Goal: Find specific page/section: Find specific page/section

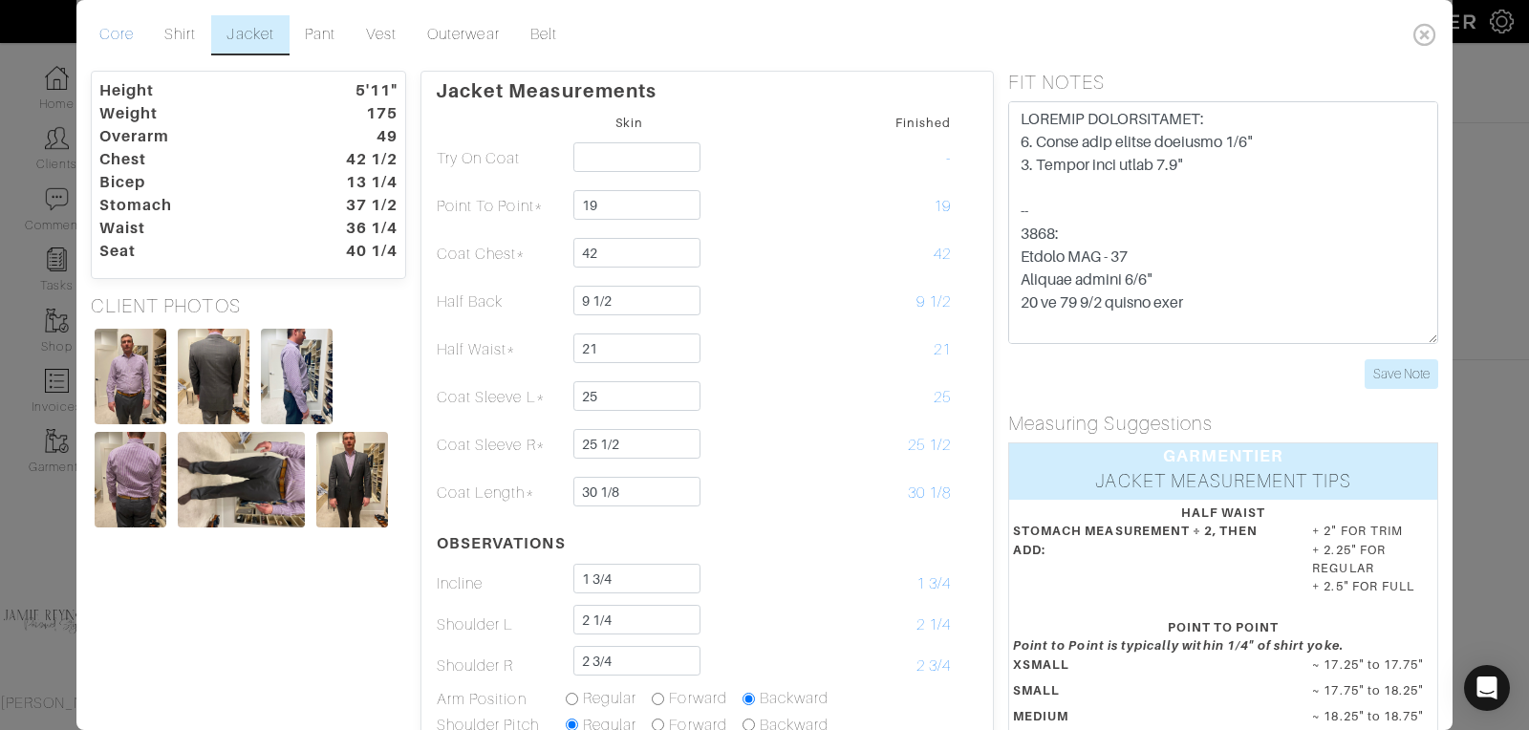
click at [128, 36] on link "Core" at bounding box center [116, 35] width 65 height 40
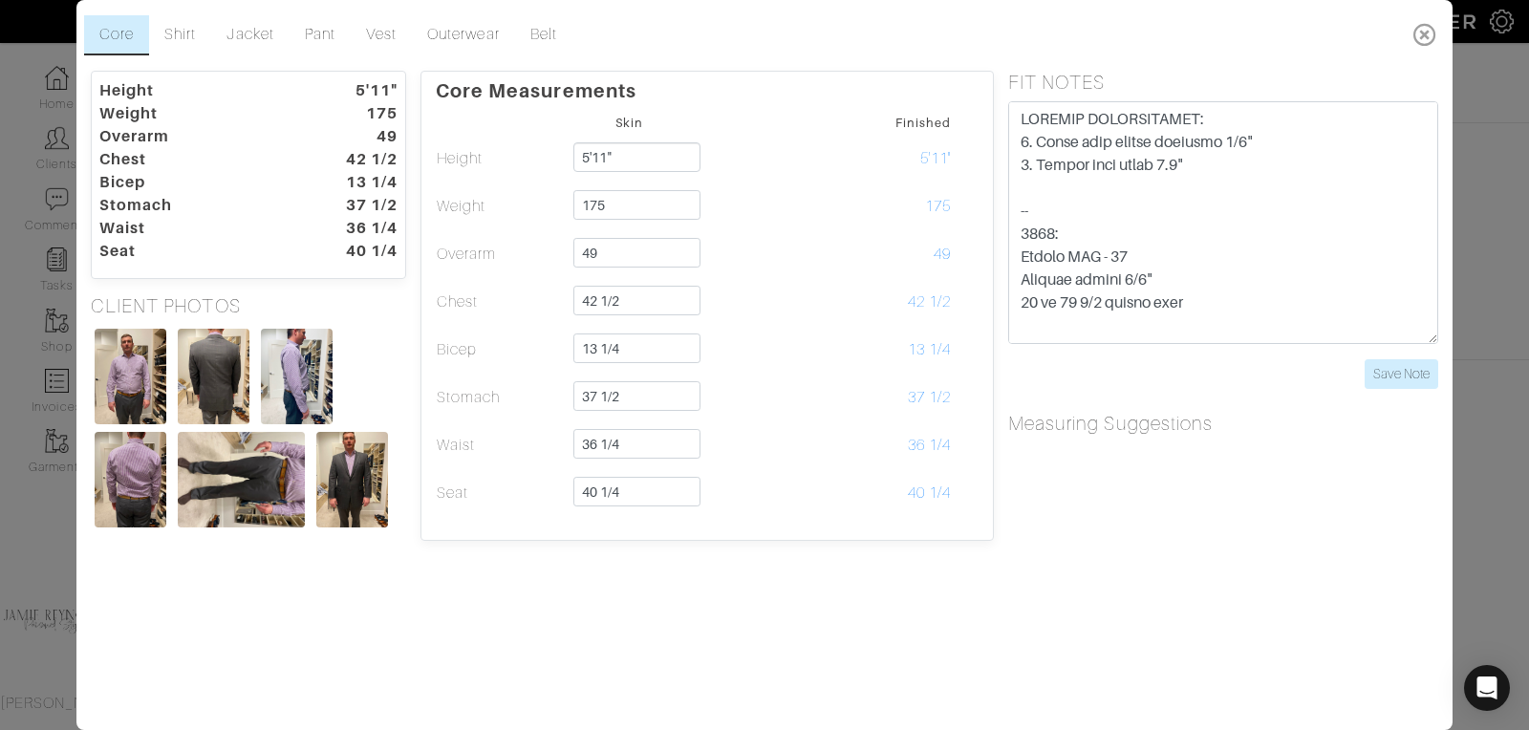
click at [1423, 34] on icon at bounding box center [1424, 34] width 39 height 38
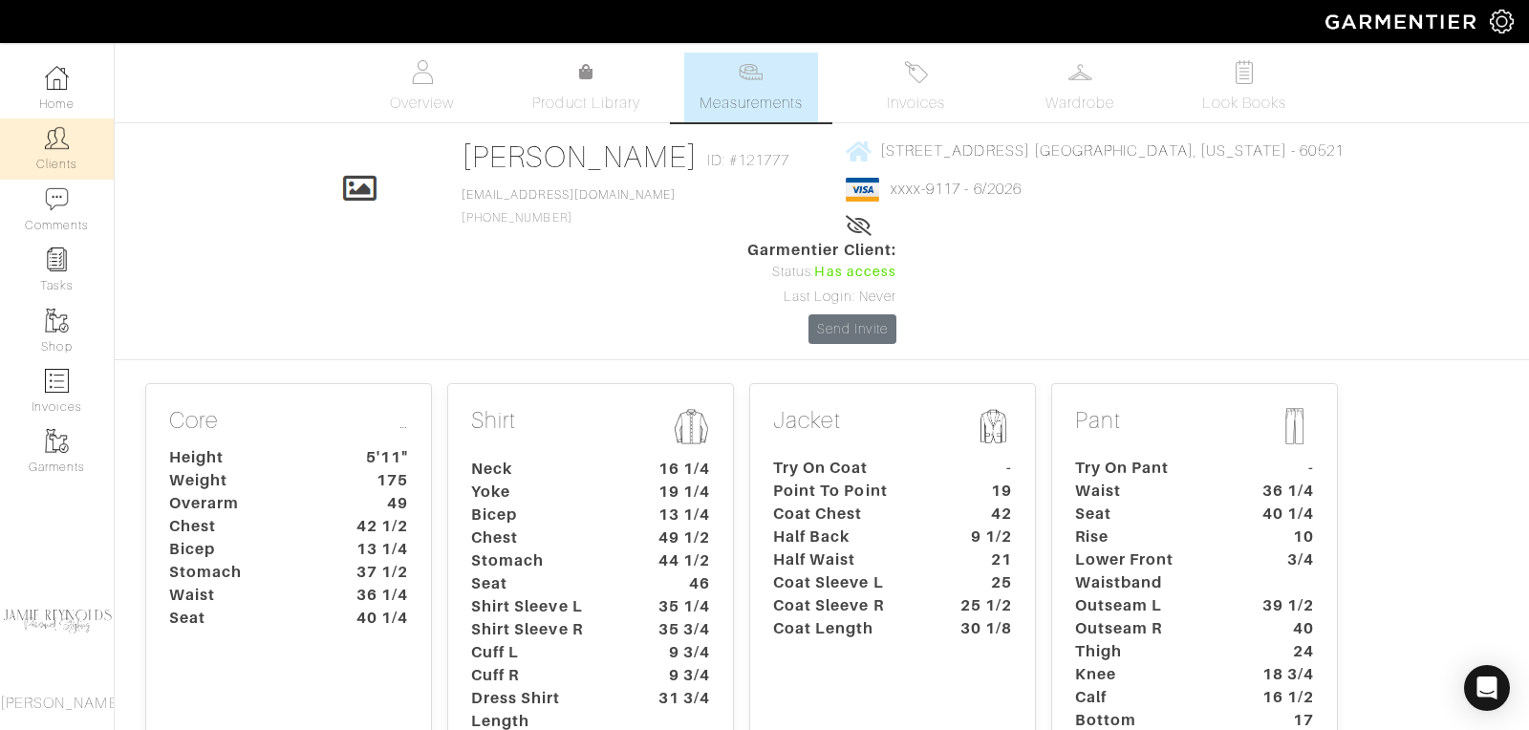
click at [82, 144] on link "Clients" at bounding box center [57, 148] width 114 height 60
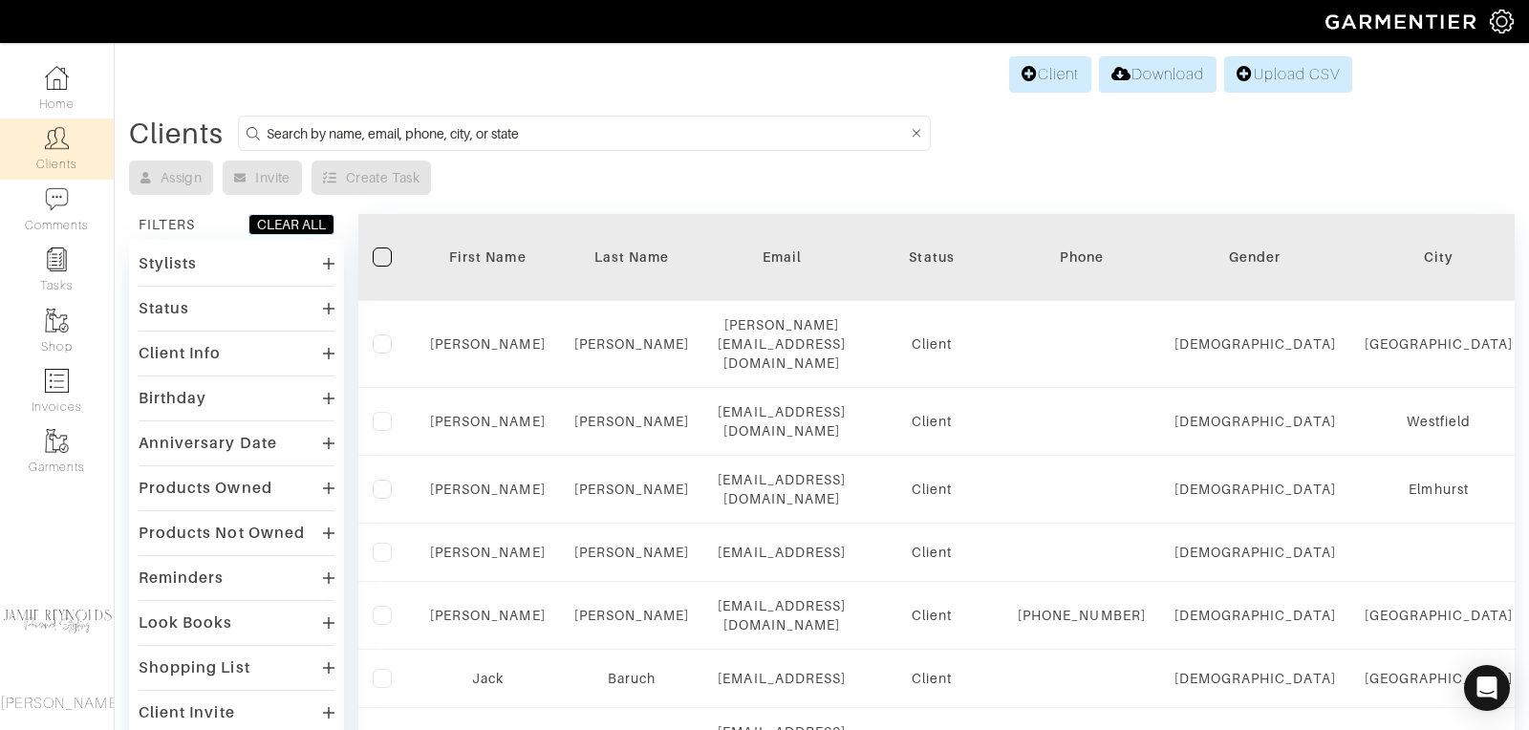
click at [492, 126] on input at bounding box center [587, 133] width 640 height 24
type input "miksa"
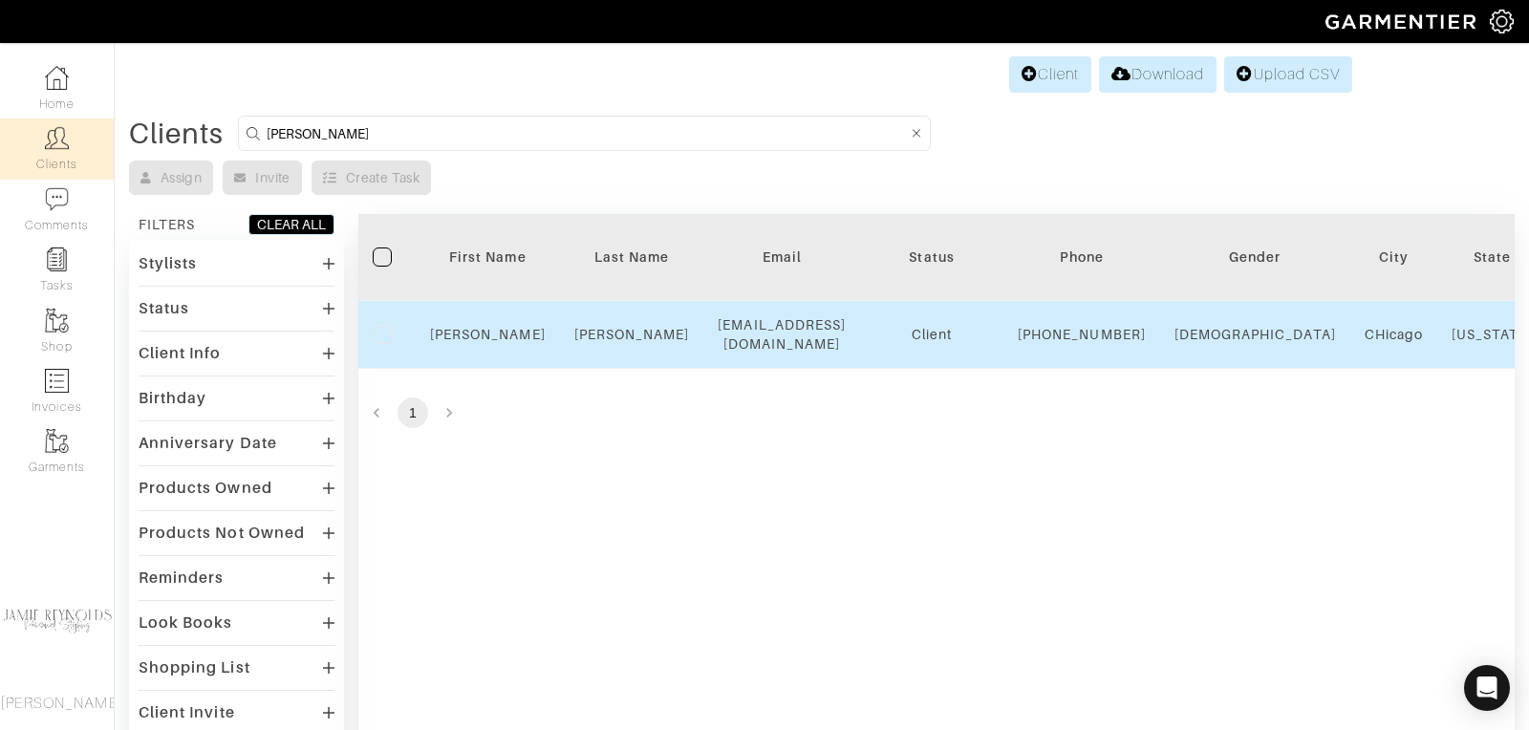
click at [496, 330] on td "Niki" at bounding box center [488, 335] width 144 height 68
click at [496, 339] on link "Niki" at bounding box center [488, 334] width 116 height 15
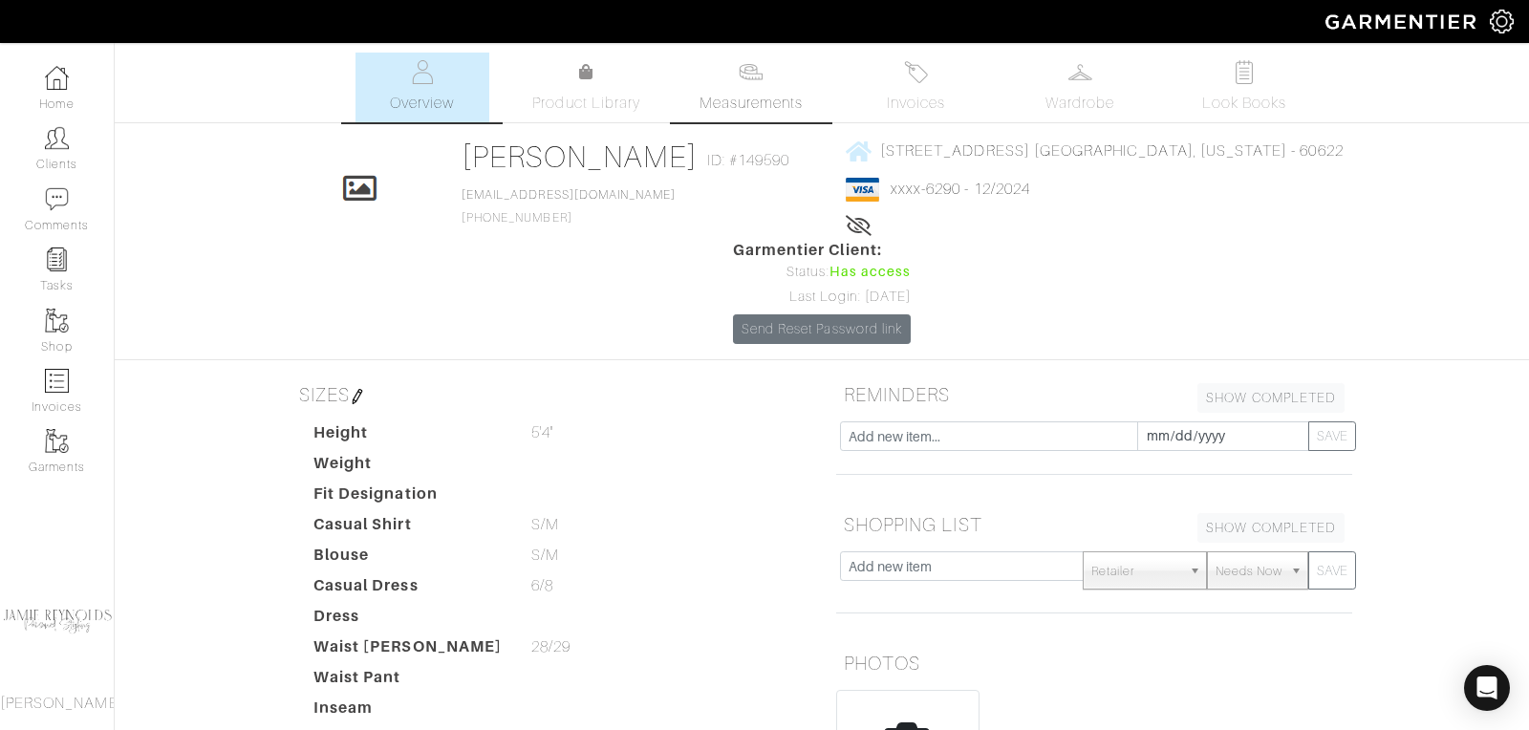
click at [748, 84] on link "Measurements" at bounding box center [751, 88] width 135 height 70
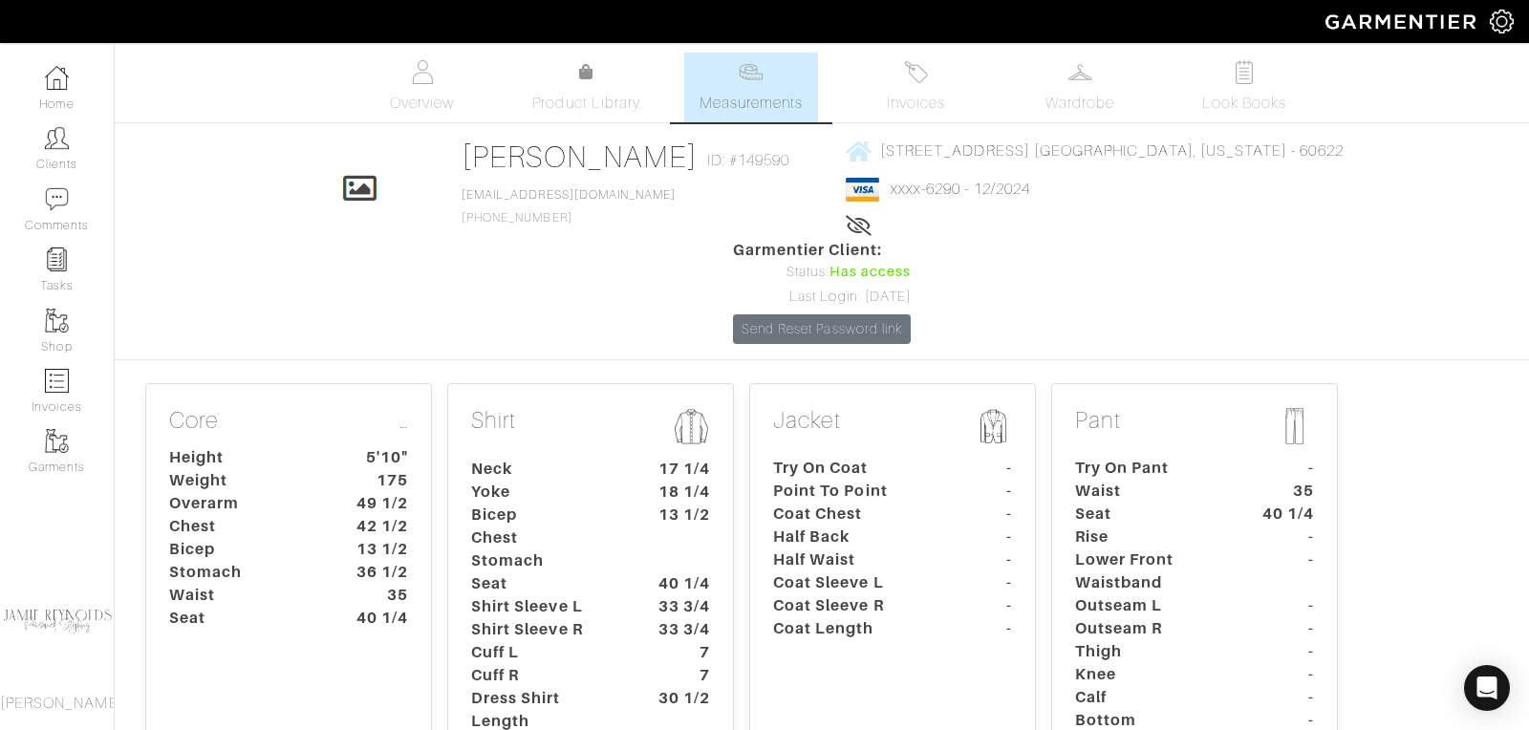
click at [606, 572] on dt "Seat" at bounding box center [546, 583] width 179 height 23
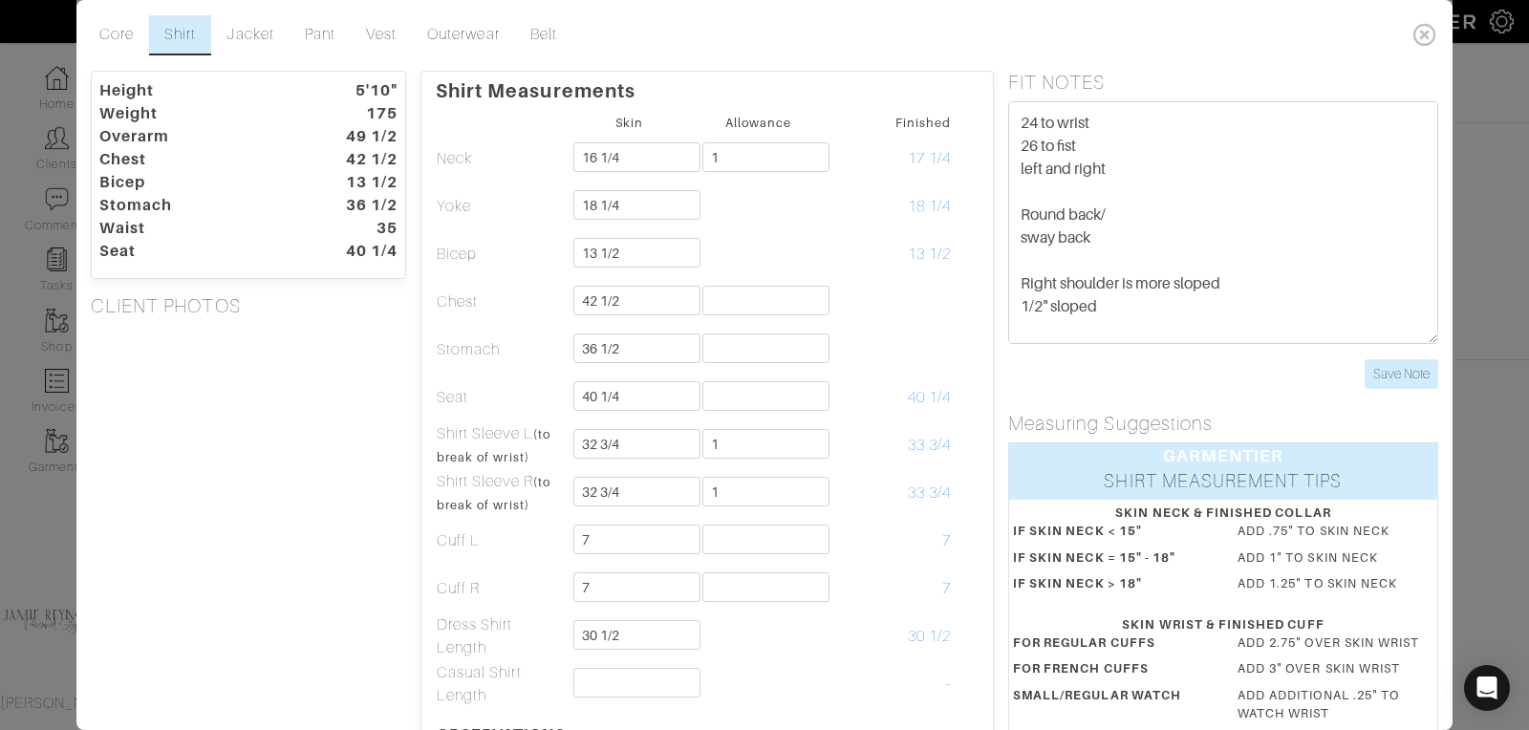
scroll to position [109, 0]
